Goal: Information Seeking & Learning: Learn about a topic

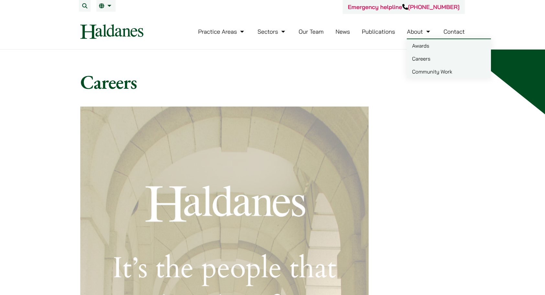
click at [425, 60] on link "Careers" at bounding box center [449, 58] width 84 height 13
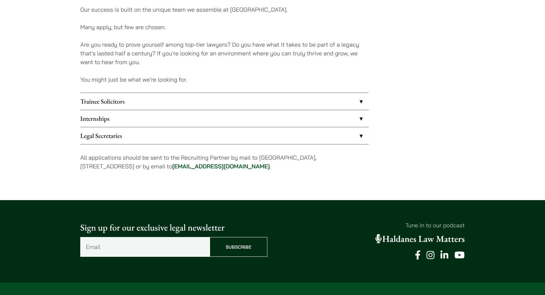
scroll to position [523, 0]
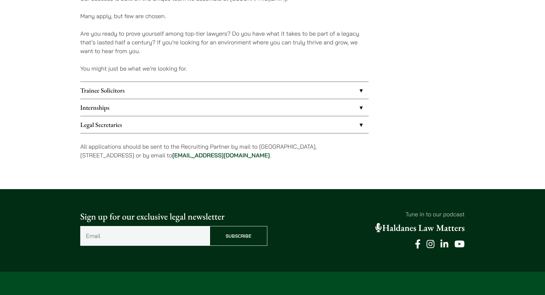
click at [178, 109] on link "Internships" at bounding box center [224, 107] width 288 height 17
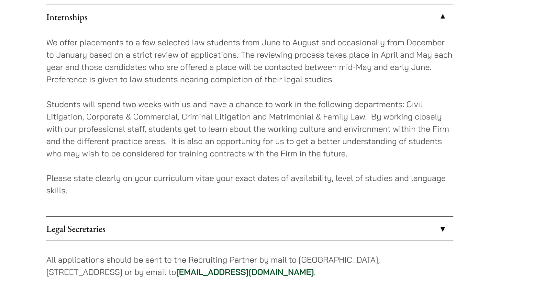
scroll to position [587, 0]
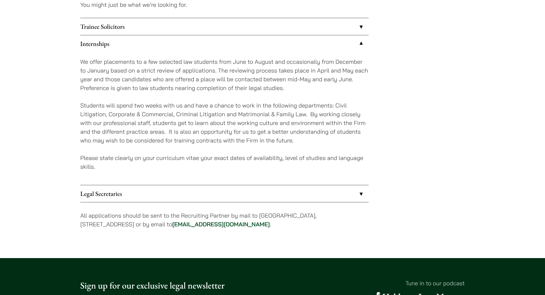
click at [196, 38] on link "Internships" at bounding box center [224, 43] width 288 height 17
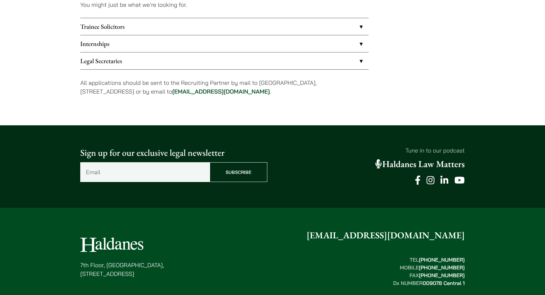
click at [196, 38] on link "Internships" at bounding box center [224, 43] width 288 height 17
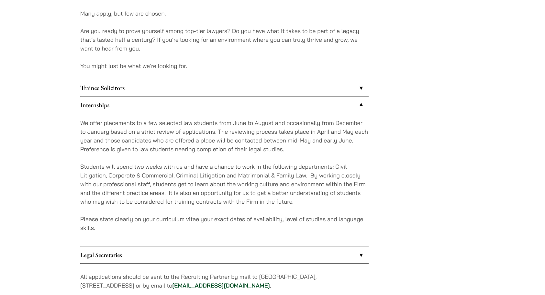
scroll to position [525, 0]
click at [175, 102] on link "Internships" at bounding box center [224, 105] width 288 height 17
